Goal: Information Seeking & Learning: Find contact information

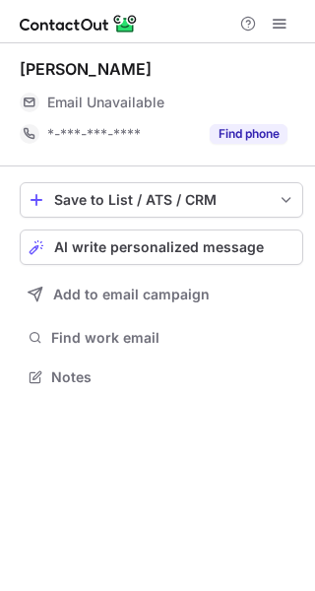
scroll to position [364, 315]
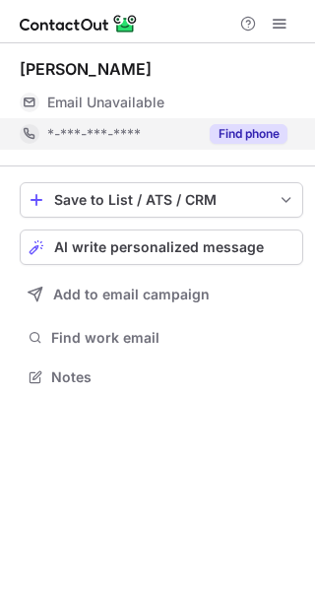
click at [254, 121] on div "Find phone" at bounding box center [243, 134] width 90 height 32
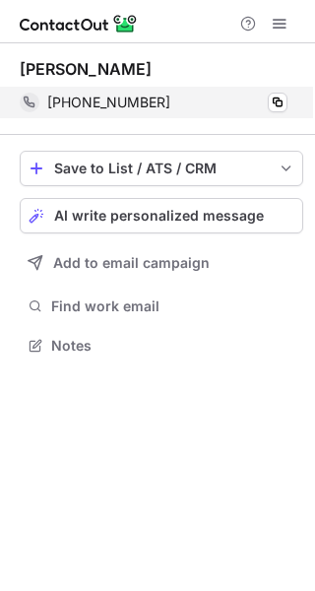
scroll to position [332, 315]
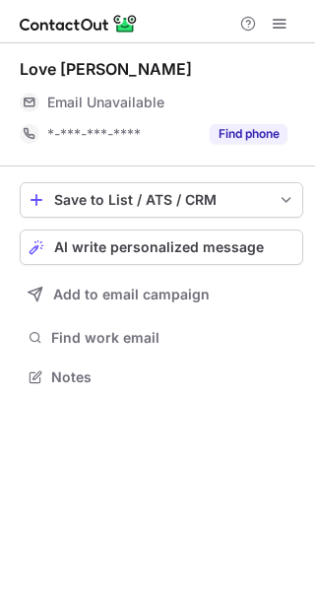
scroll to position [364, 315]
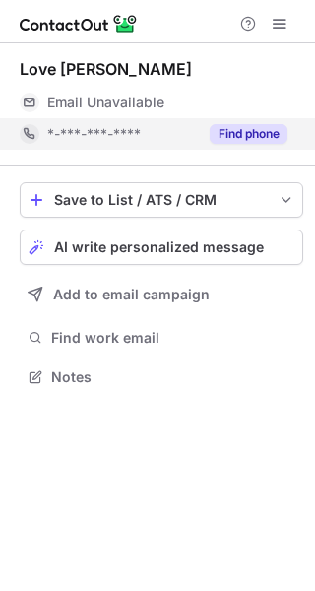
click at [263, 135] on button "Find phone" at bounding box center [249, 134] width 78 height 20
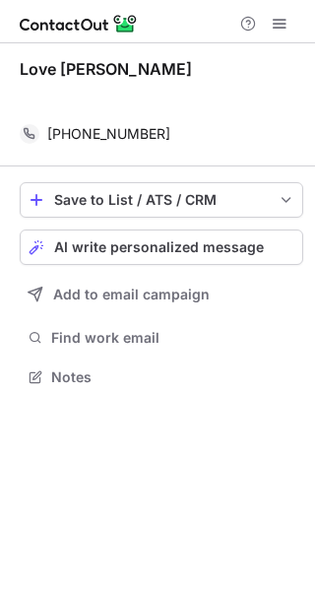
scroll to position [332, 315]
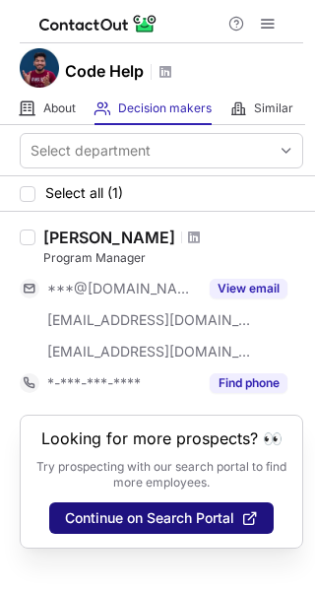
click at [153, 517] on span "Continue on Search Portal" at bounding box center [149, 518] width 169 height 16
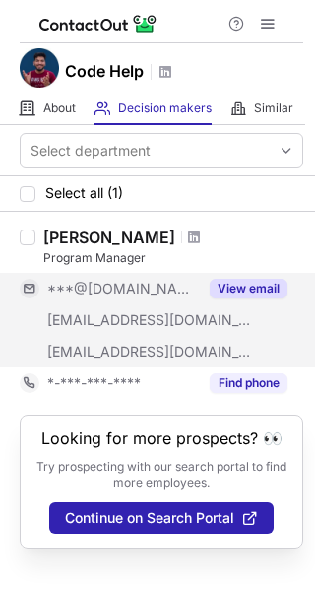
click at [236, 292] on button "View email" at bounding box center [249, 289] width 78 height 20
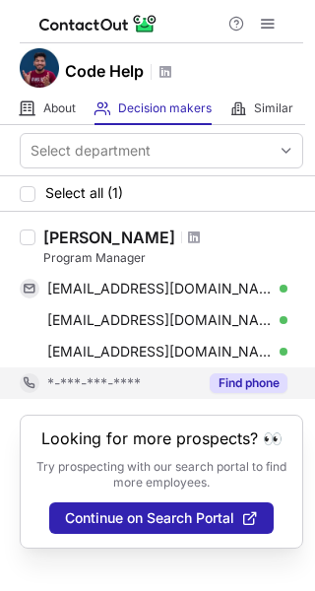
click at [231, 371] on div "Find phone" at bounding box center [243, 384] width 90 height 32
